Goal: Connect with others: Connect with others

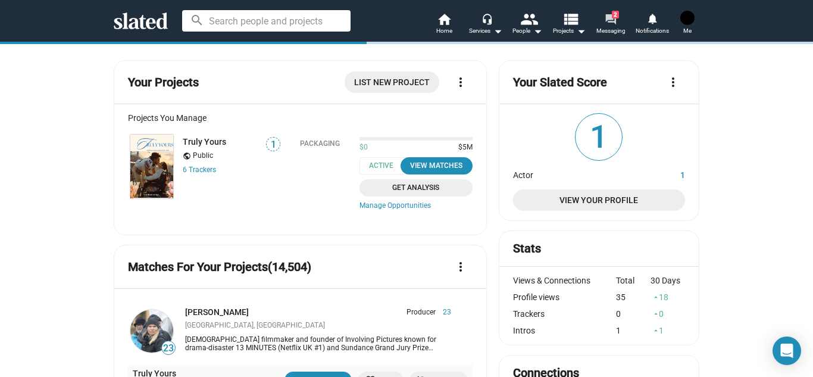
click at [622, 18] on link "forum 2 Messaging" at bounding box center [611, 25] width 42 height 26
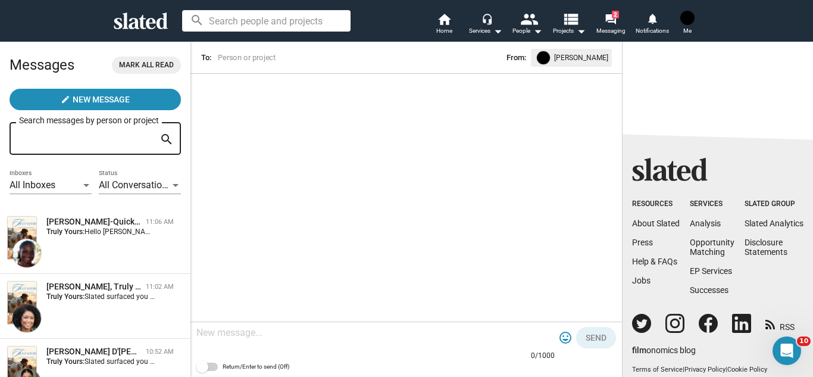
click at [79, 140] on input "Search messages by person or project" at bounding box center [87, 138] width 136 height 11
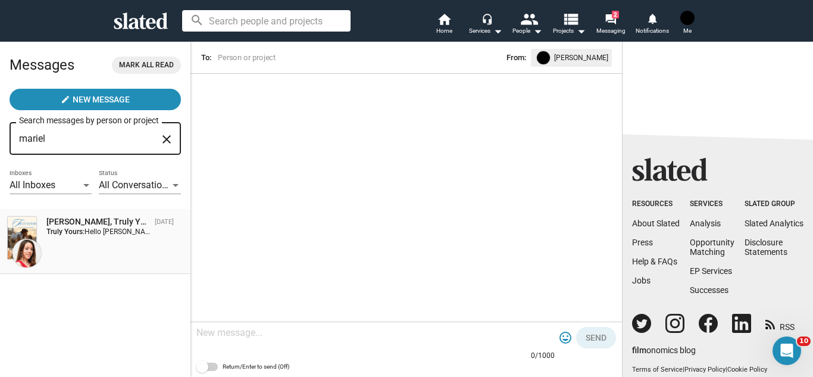
type input "mariel"
click at [60, 220] on div "Mariel Ferry, Truly Yours" at bounding box center [98, 221] width 104 height 11
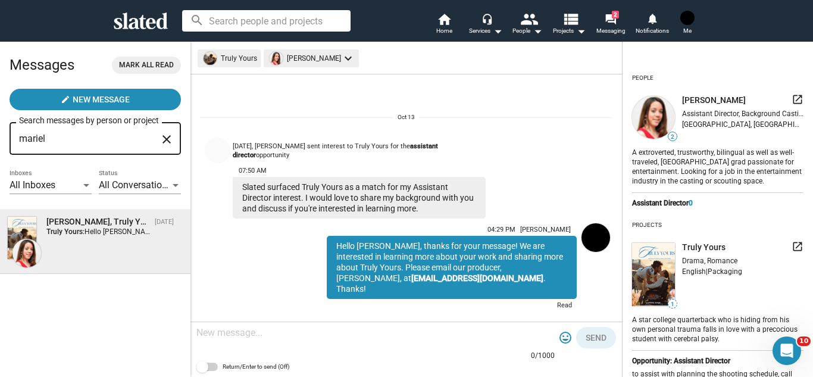
scroll to position [1, 0]
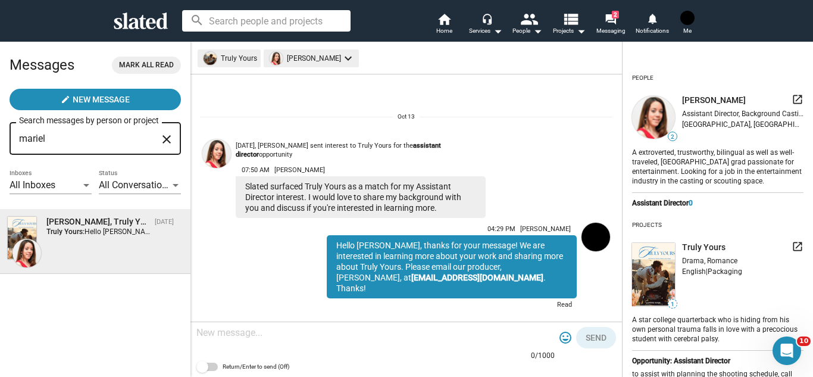
click at [219, 160] on img at bounding box center [216, 153] width 29 height 29
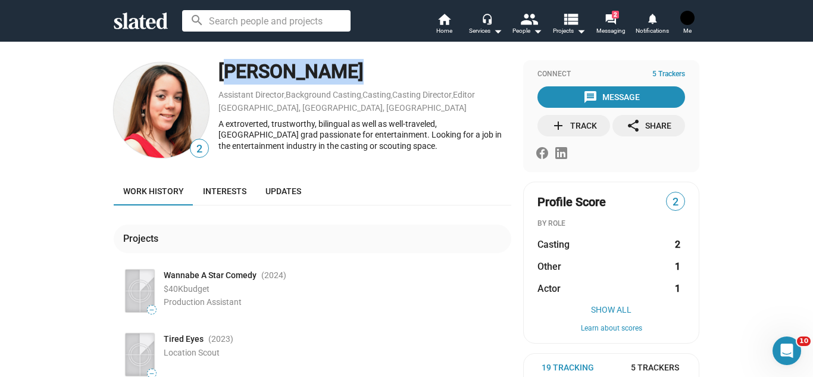
drag, startPoint x: 335, startPoint y: 76, endPoint x: 220, endPoint y: 76, distance: 114.3
click at [220, 76] on div "[PERSON_NAME]" at bounding box center [365, 72] width 293 height 26
copy div "[PERSON_NAME]"
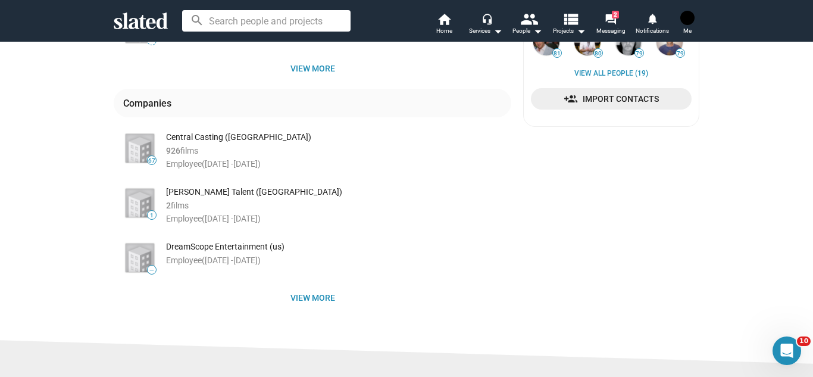
scroll to position [453, 0]
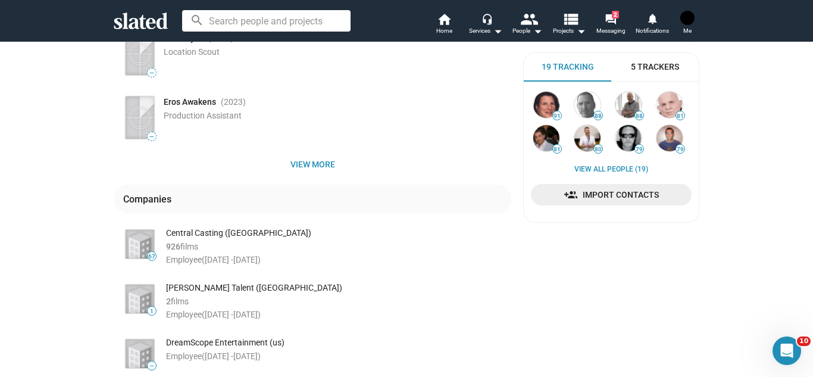
scroll to position [357, 0]
